Goal: Find specific page/section: Find specific page/section

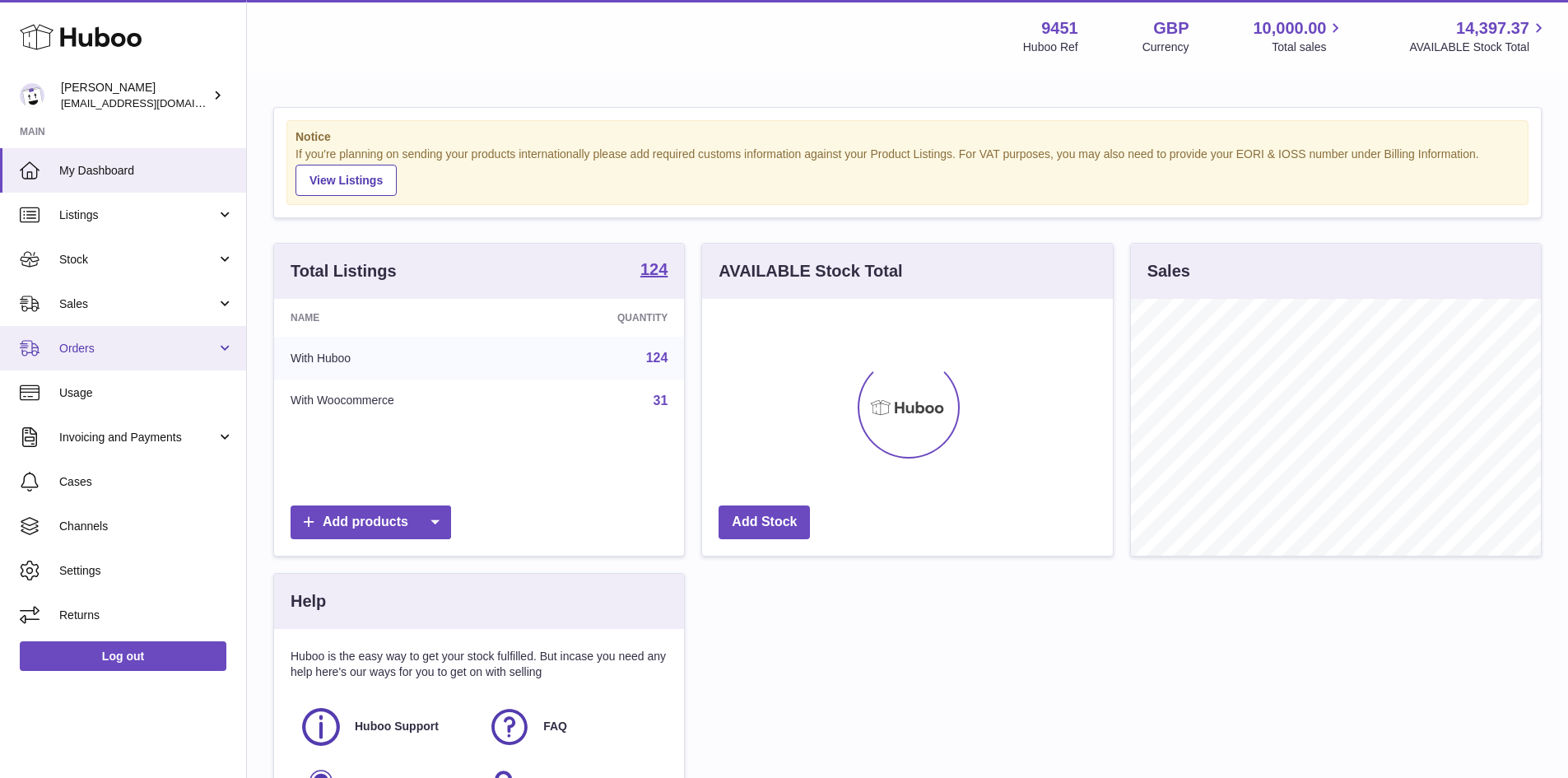
scroll to position [256, 411]
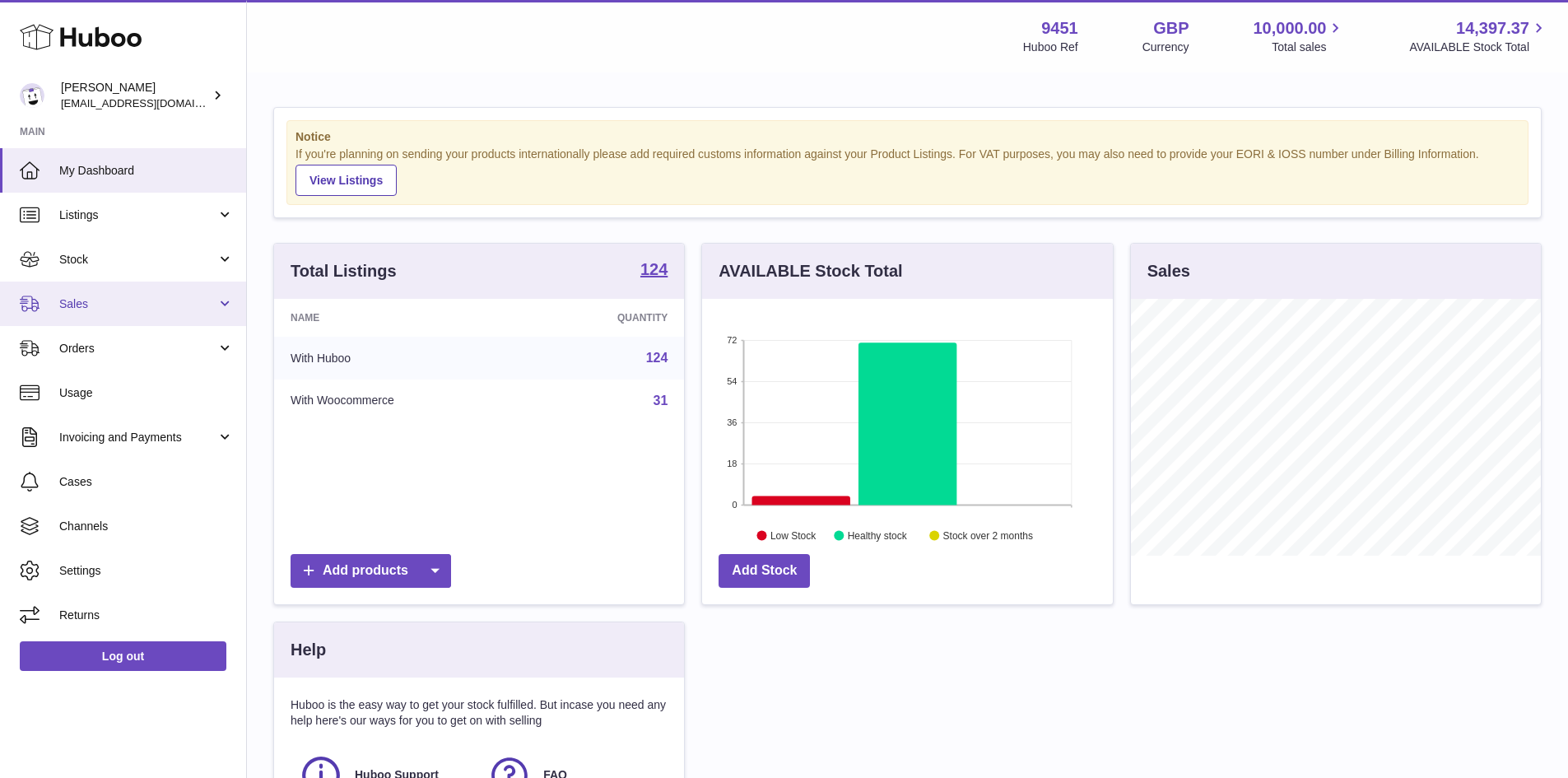
click at [89, 308] on span "Sales" at bounding box center [138, 304] width 158 height 15
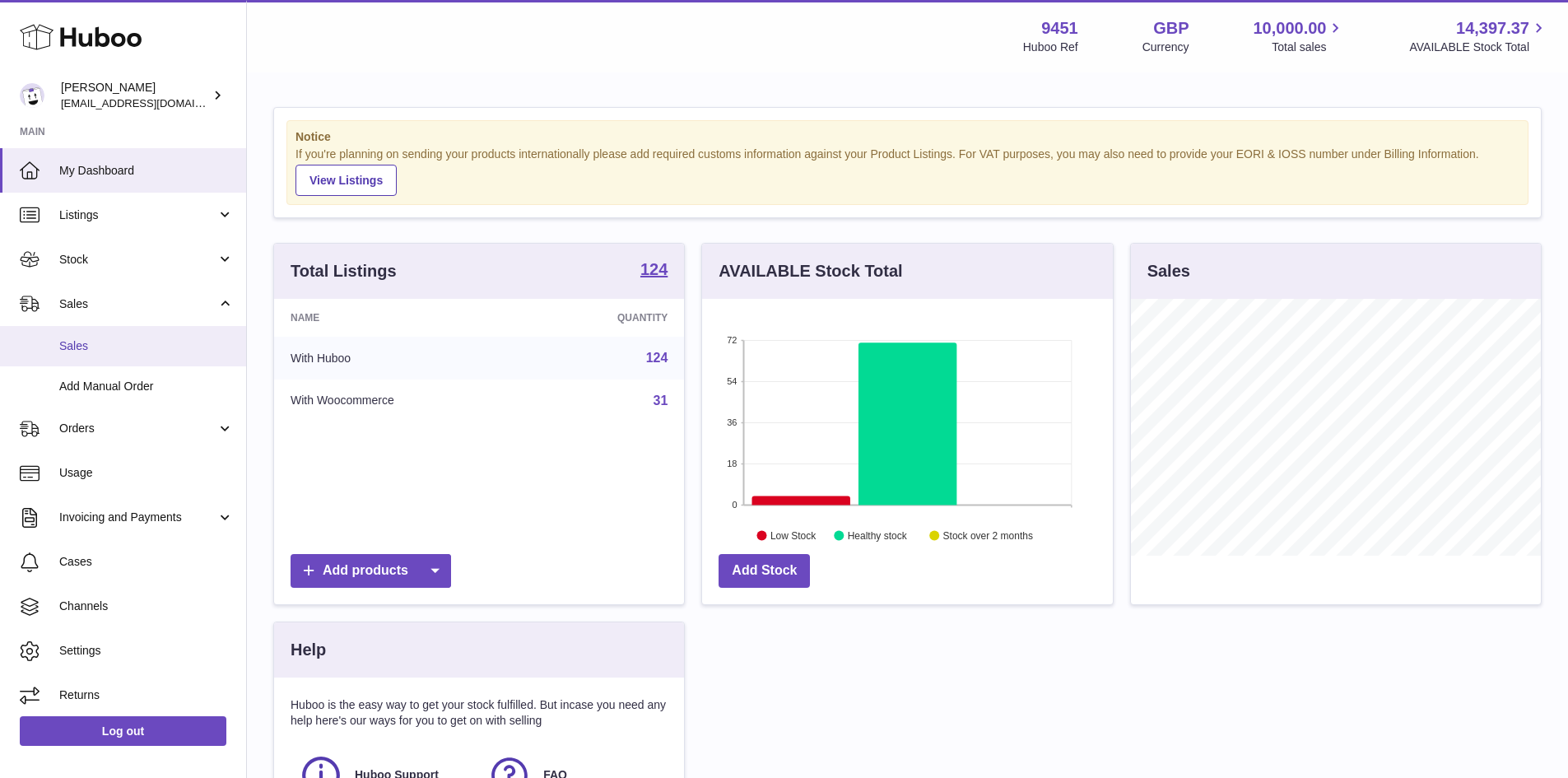
click at [88, 348] on span "Sales" at bounding box center [147, 346] width 175 height 15
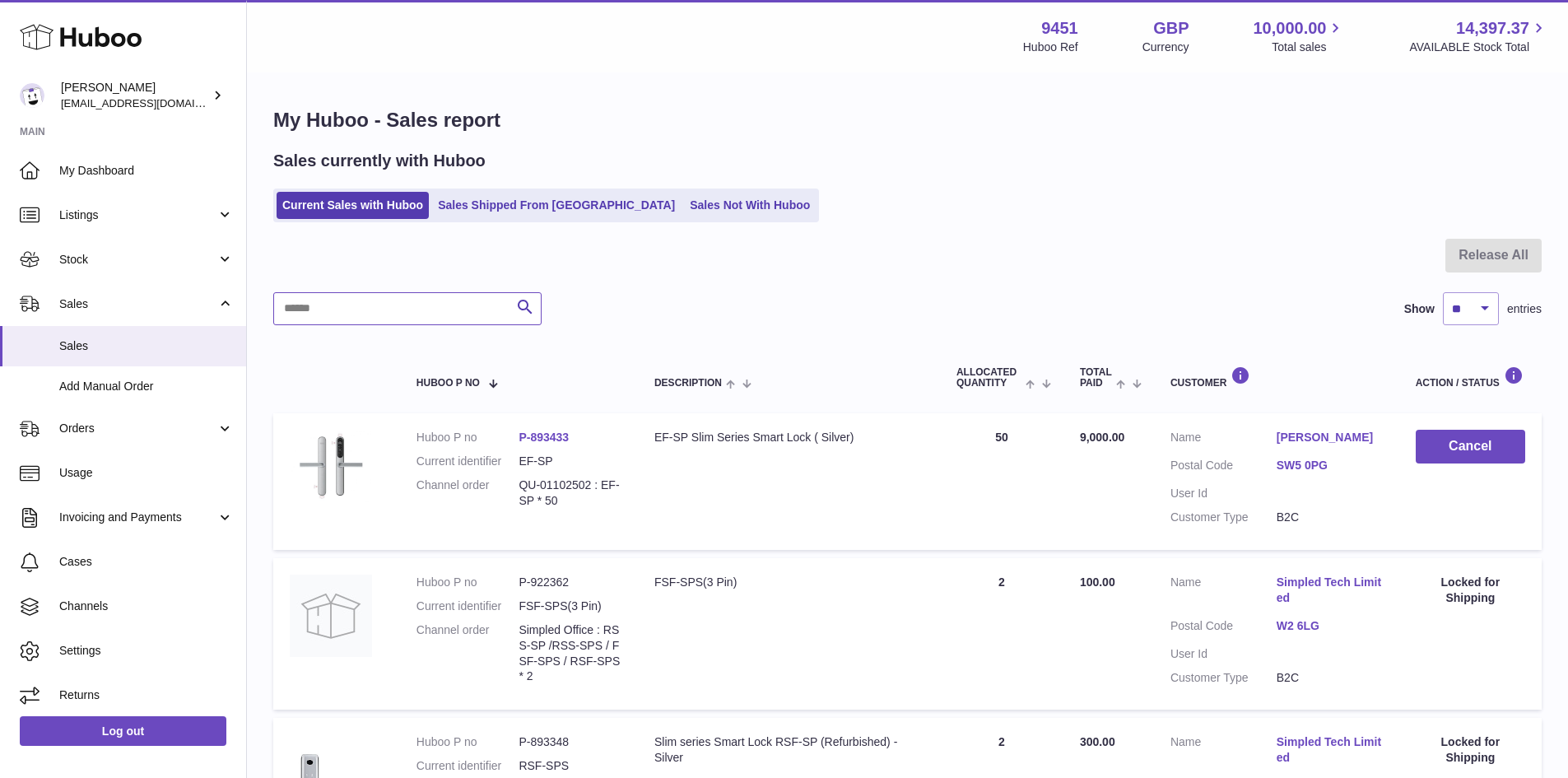
click at [328, 298] on input "text" at bounding box center [407, 308] width 268 height 33
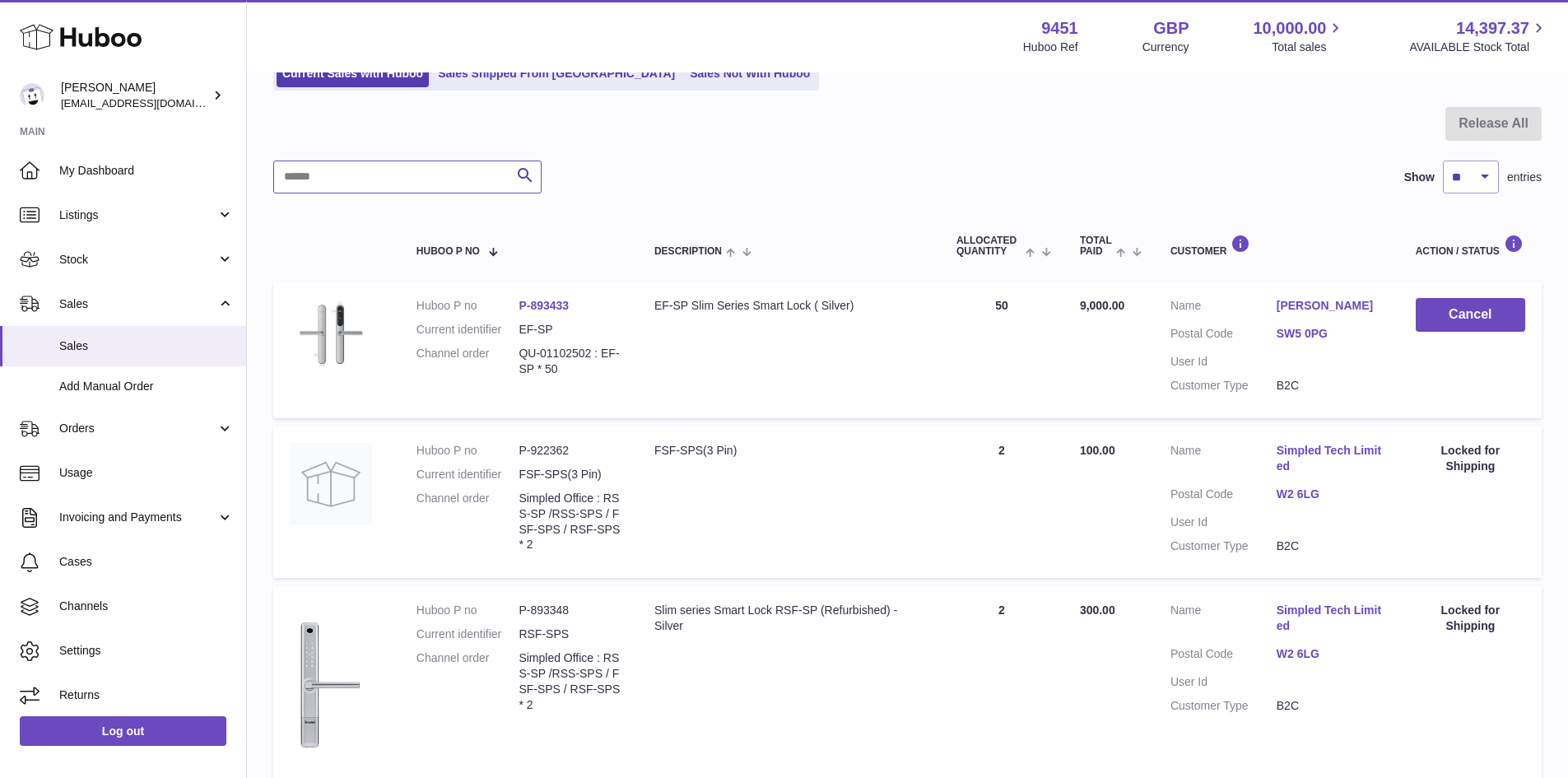
scroll to position [83, 0]
